Goal: Task Accomplishment & Management: Manage account settings

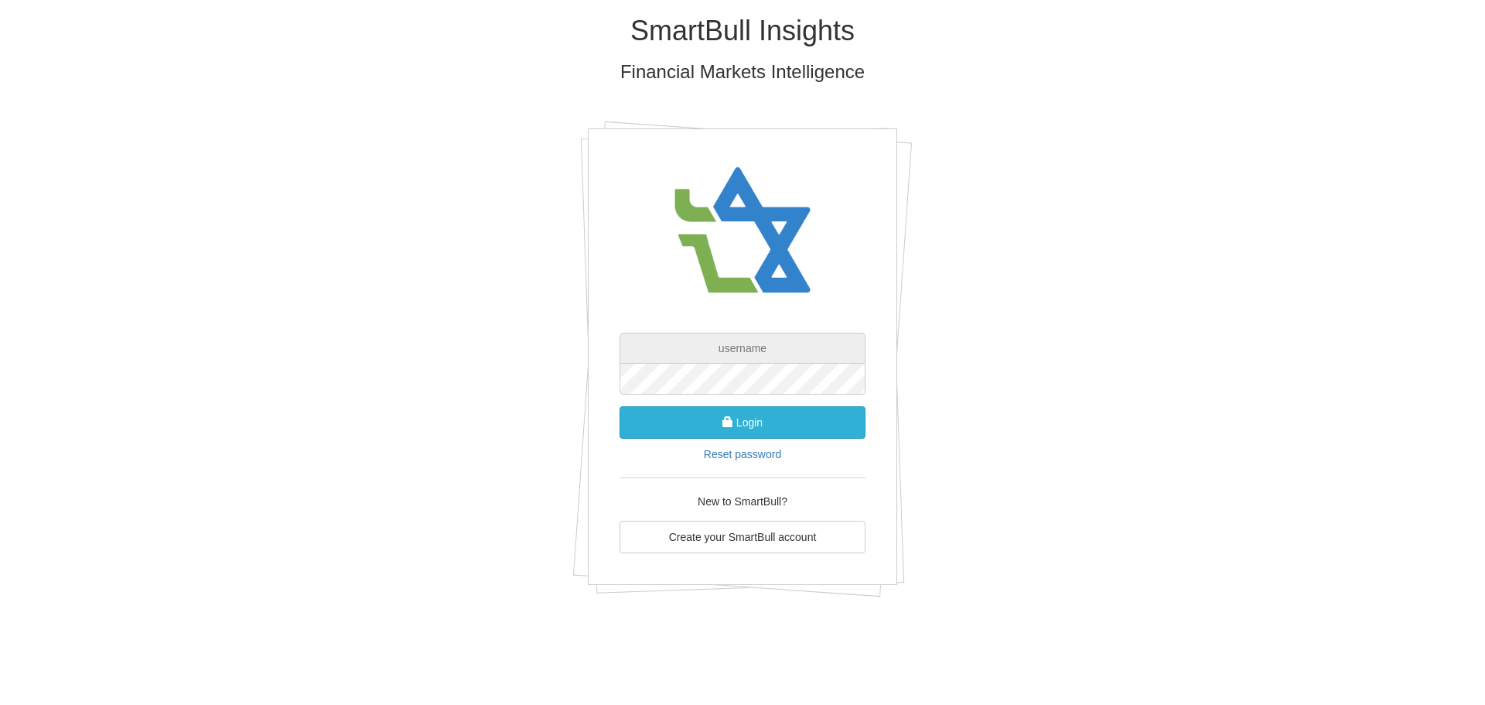
type input "[EMAIL_ADDRESS][DOMAIN_NAME]"
click at [732, 428] on button "Login" at bounding box center [743, 422] width 246 height 32
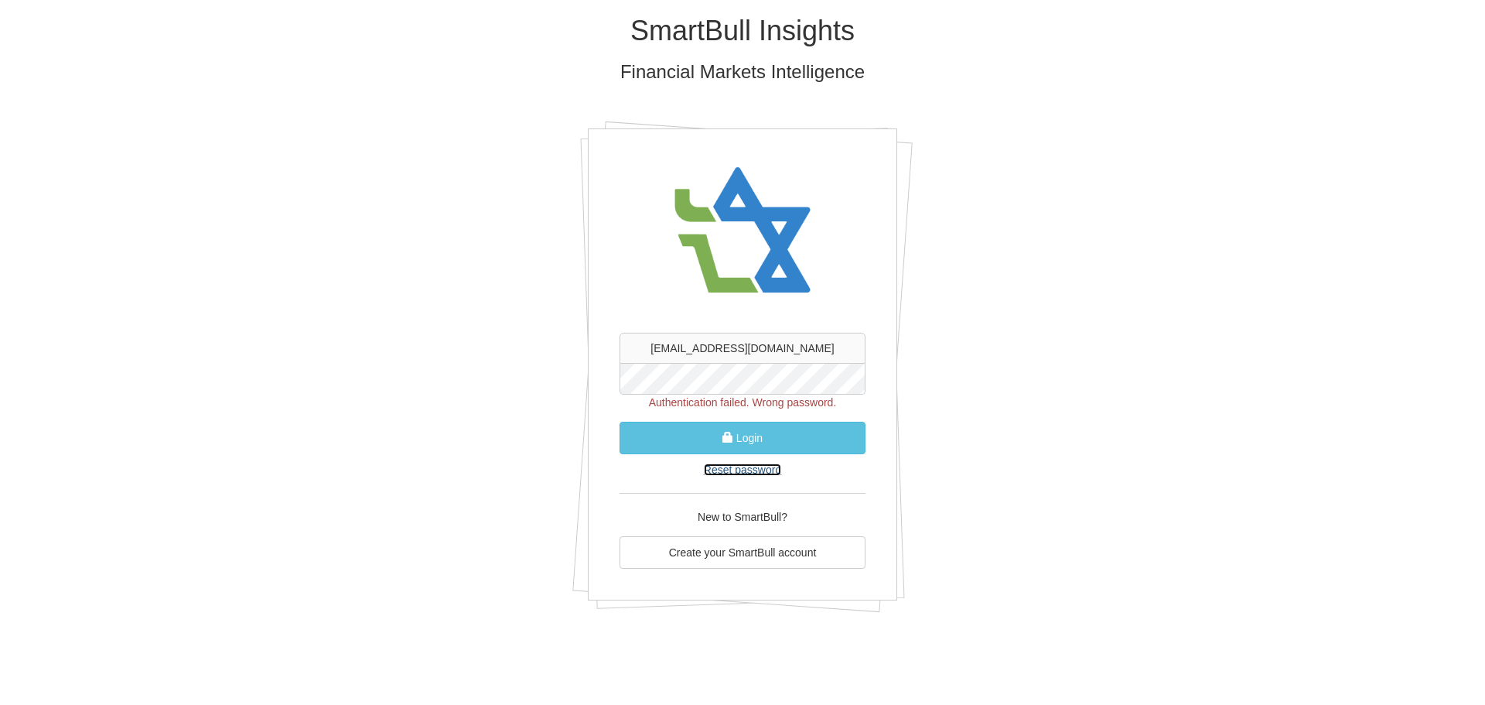
click at [757, 470] on link "Reset password" at bounding box center [742, 469] width 77 height 12
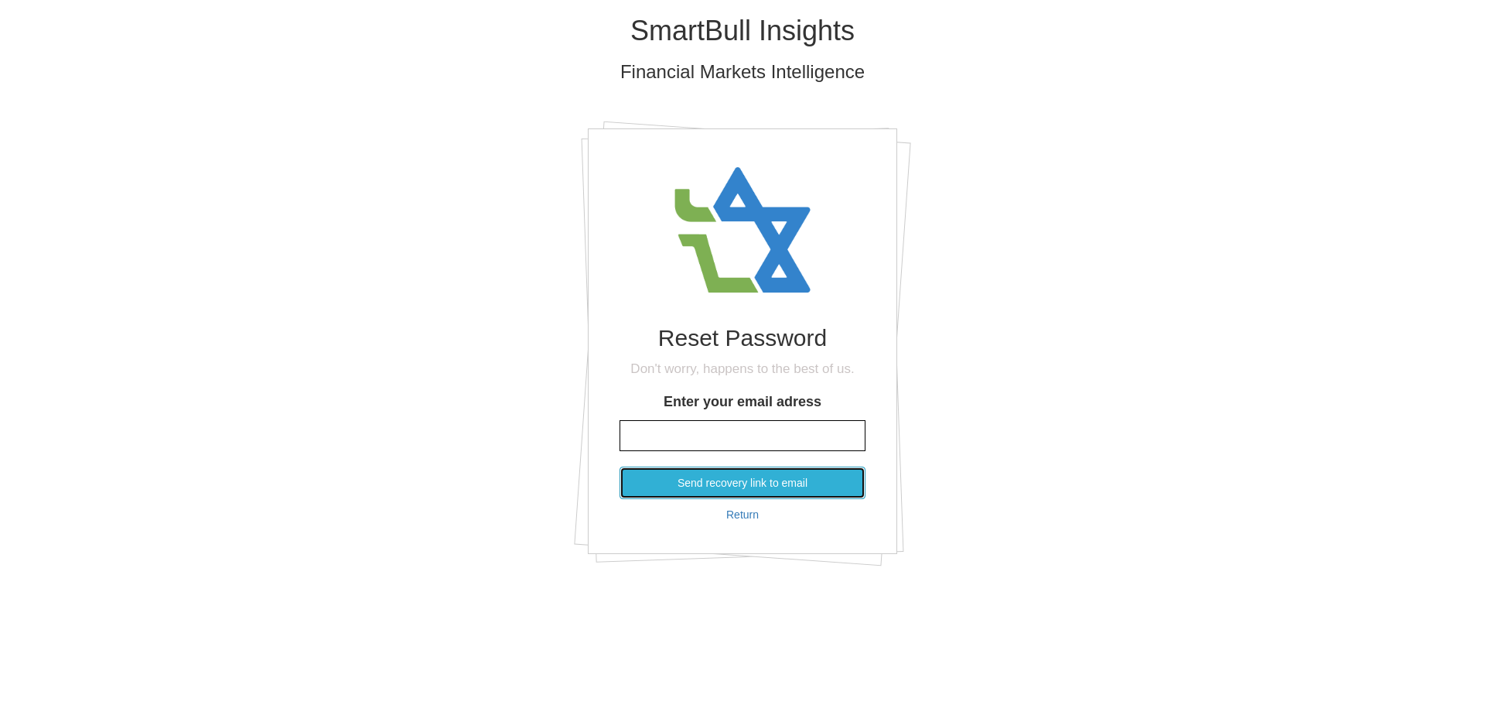
click at [746, 484] on button "Send recovery link to email" at bounding box center [743, 482] width 246 height 32
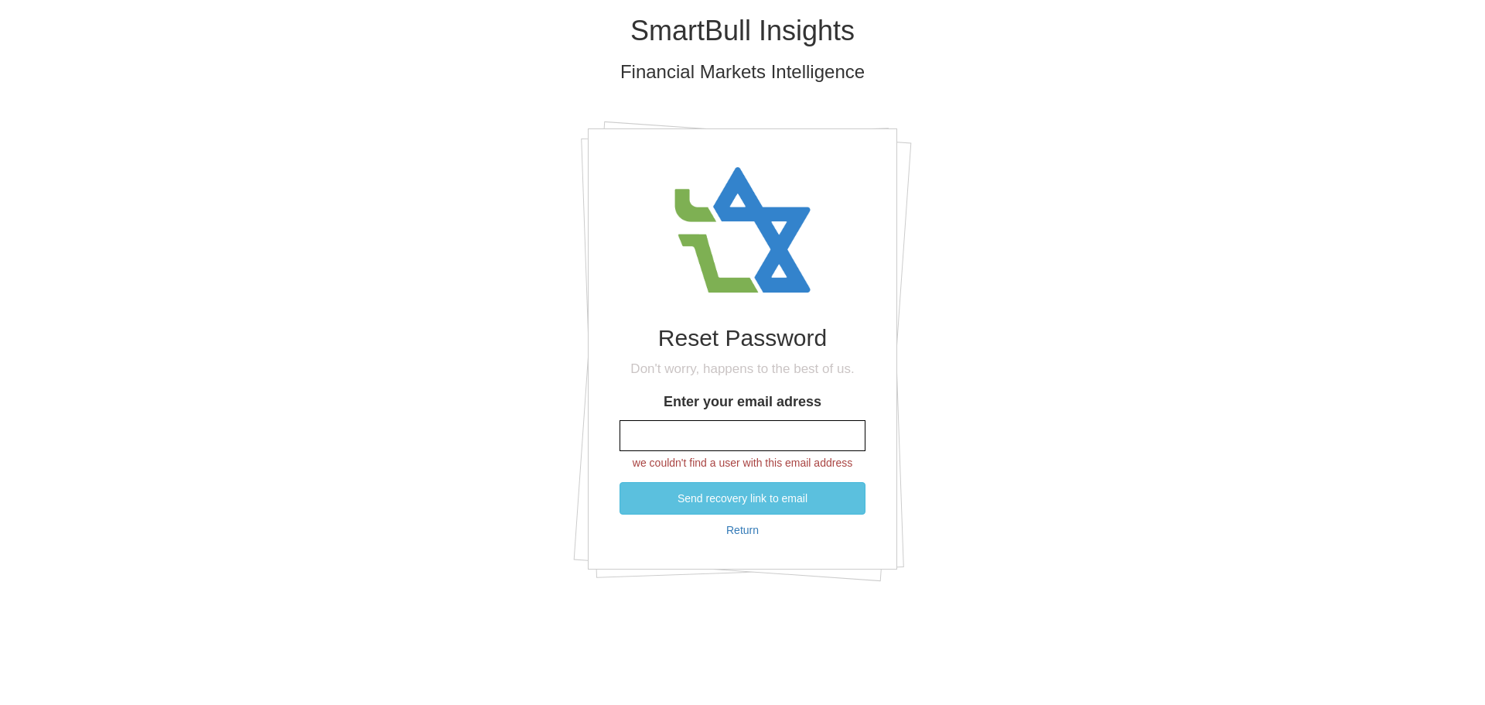
click at [757, 433] on input "Enter your email adress" at bounding box center [743, 435] width 246 height 31
type input "[EMAIL_ADDRESS][DOMAIN_NAME]"
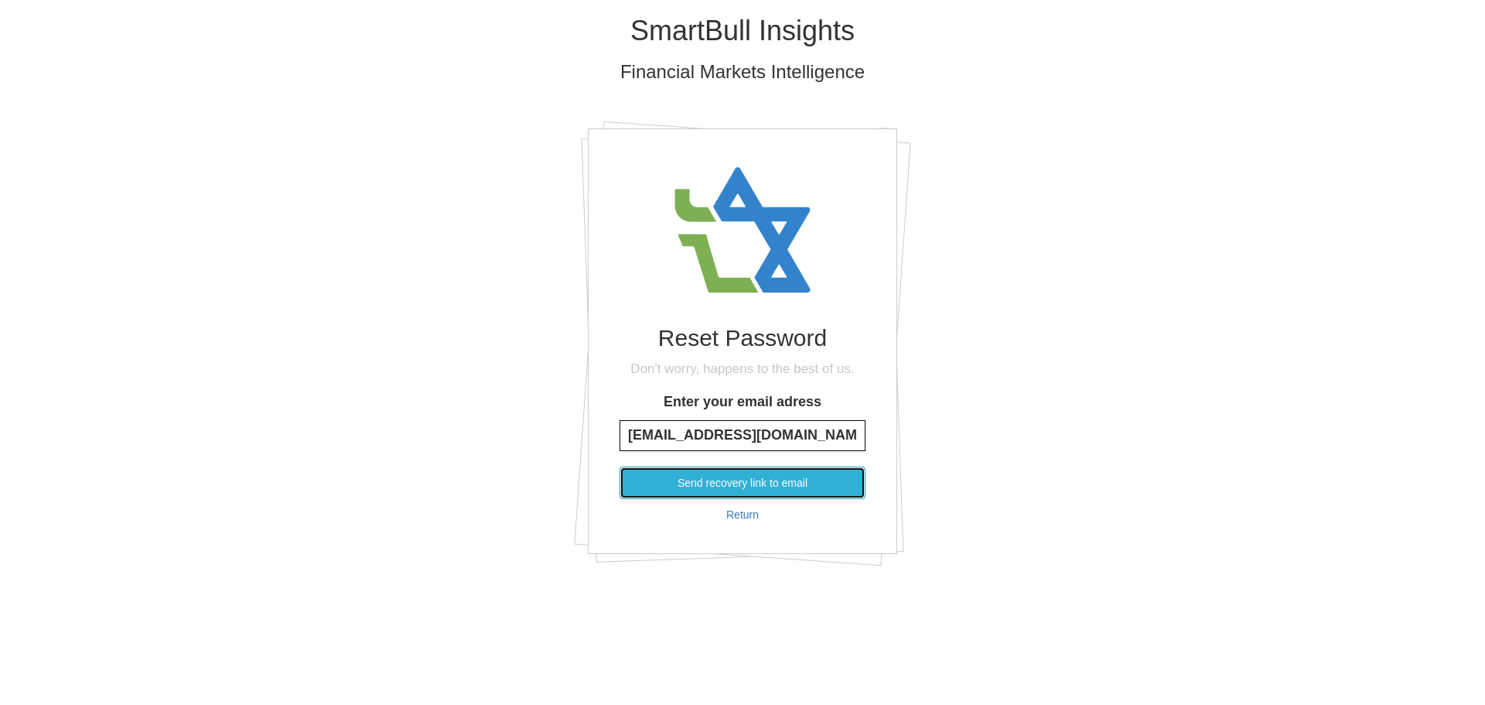
click at [744, 477] on button "Send recovery link to email" at bounding box center [743, 482] width 246 height 32
